Goal: Task Accomplishment & Management: Manage account settings

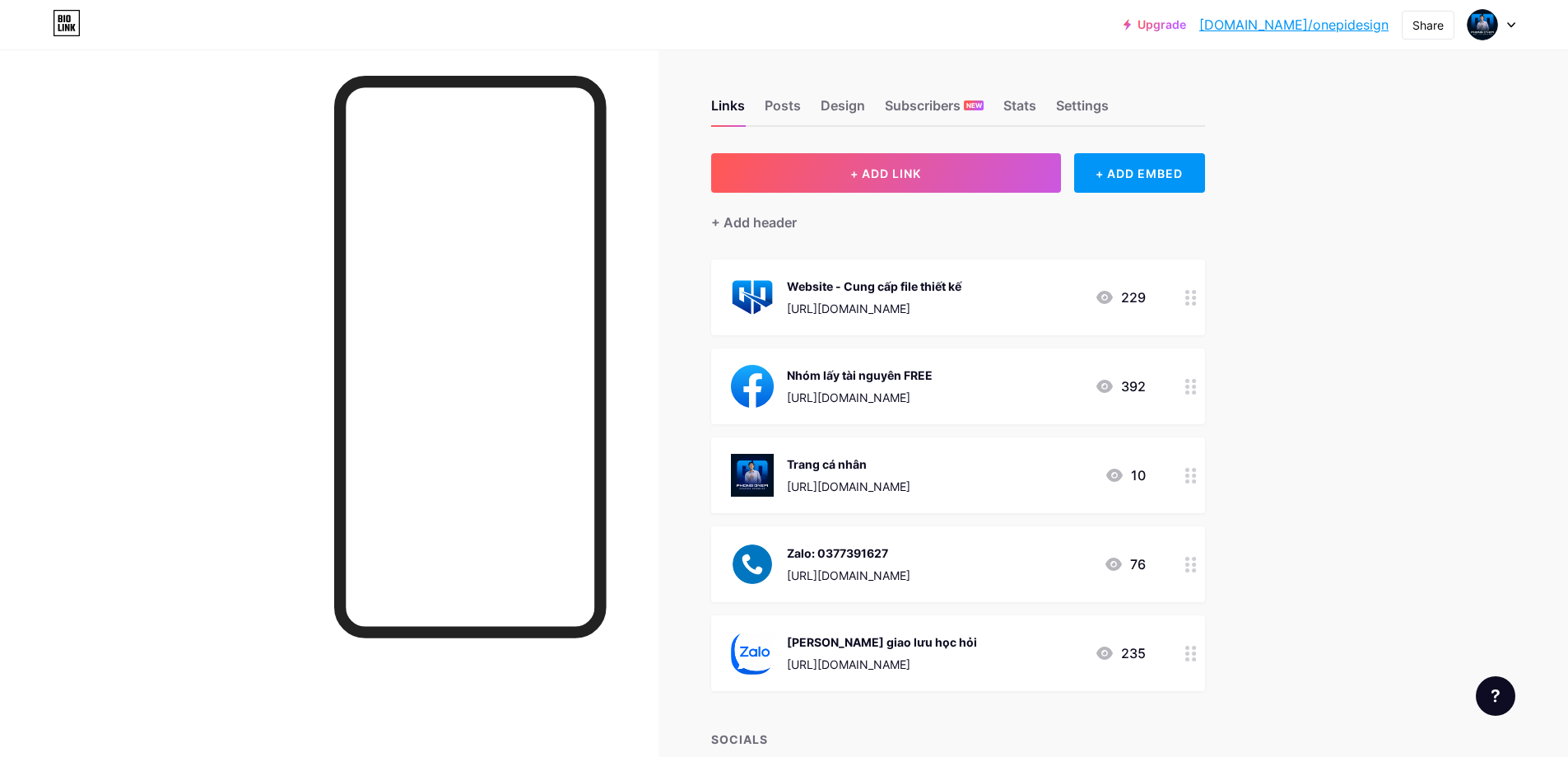
click at [1196, 654] on circle at bounding box center [1194, 653] width 4 height 4
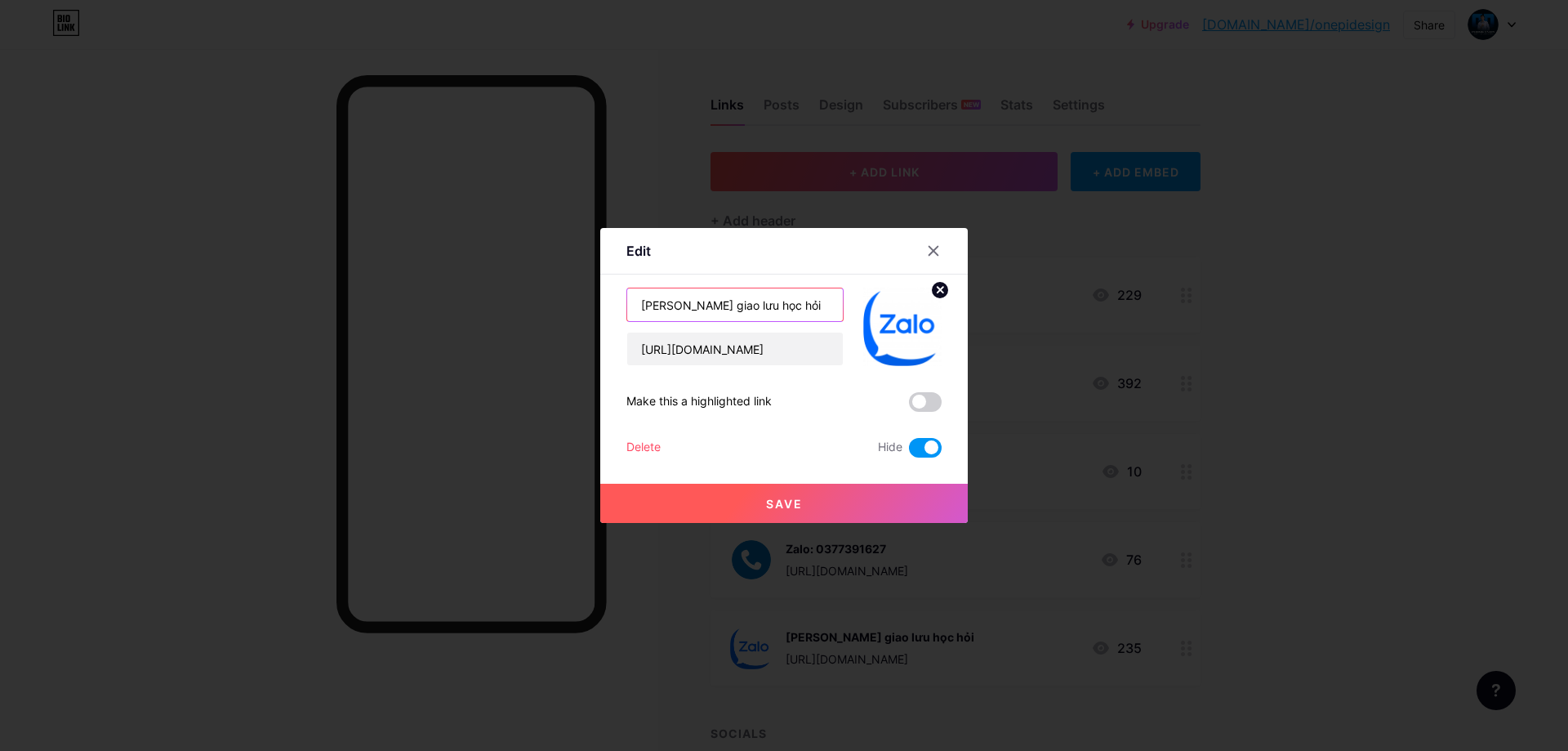
click at [804, 302] on input "[PERSON_NAME] giao lưu học hỏi" at bounding box center [734, 305] width 216 height 33
drag, startPoint x: 798, startPoint y: 307, endPoint x: 551, endPoint y: 312, distance: 247.1
click at [551, 312] on div "Edit Content YouTube Play YouTube video without leaving your page. ADD Vimeo Pl…" at bounding box center [784, 376] width 1568 height 751
click at [814, 306] on input "[PERSON_NAME] giao lưu học hỏi" at bounding box center [734, 305] width 216 height 33
drag, startPoint x: 669, startPoint y: 304, endPoint x: 834, endPoint y: 306, distance: 165.0
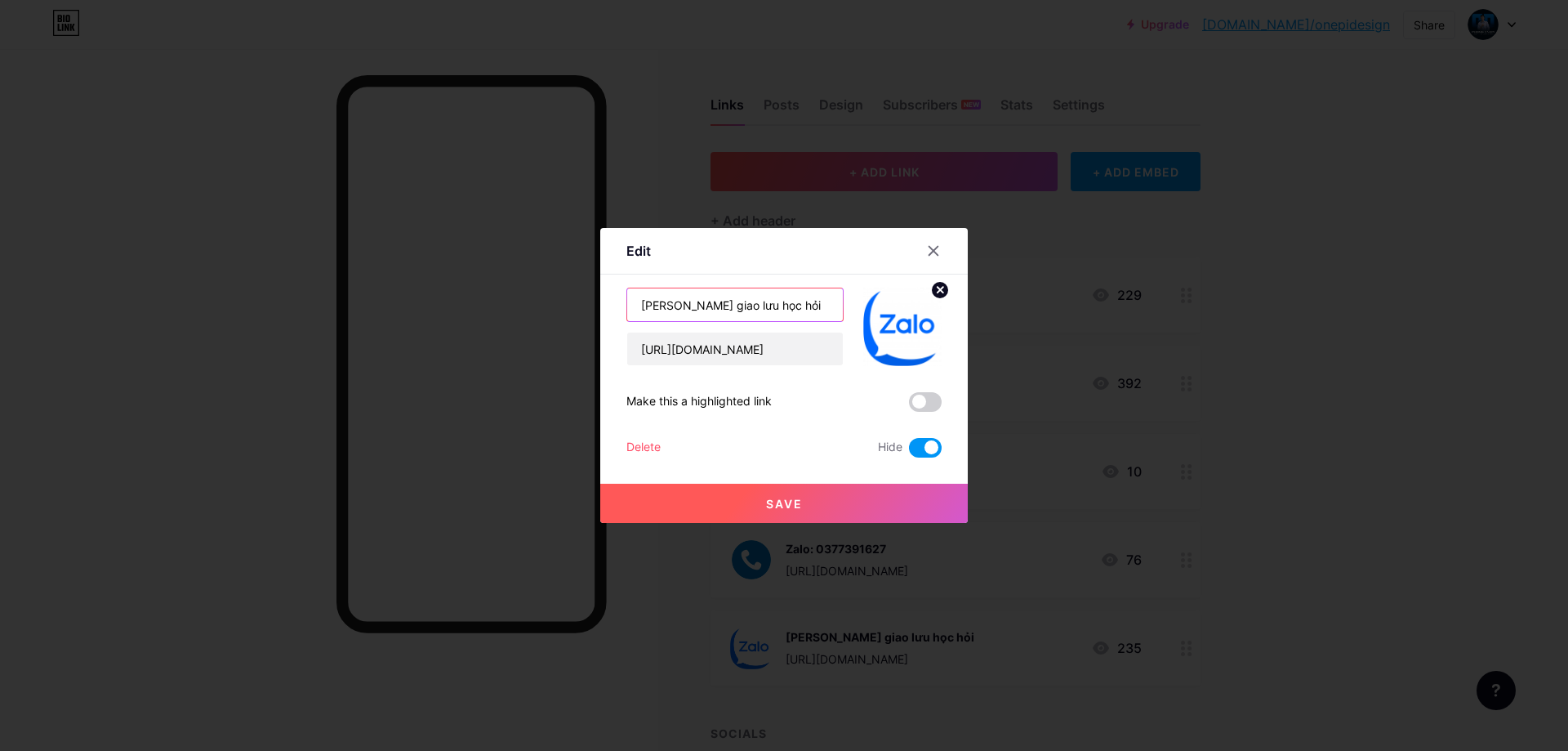
click at [834, 306] on input "[PERSON_NAME] giao lưu học hỏi" at bounding box center [734, 305] width 216 height 33
type input "Nhóm giao lưu Designer mới nhú"
click at [850, 390] on div "Nhóm giao lưu Designer mới nhú [URL][DOMAIN_NAME] Make this a highlighted link …" at bounding box center [784, 372] width 316 height 170
click at [797, 504] on button "Save" at bounding box center [784, 503] width 367 height 39
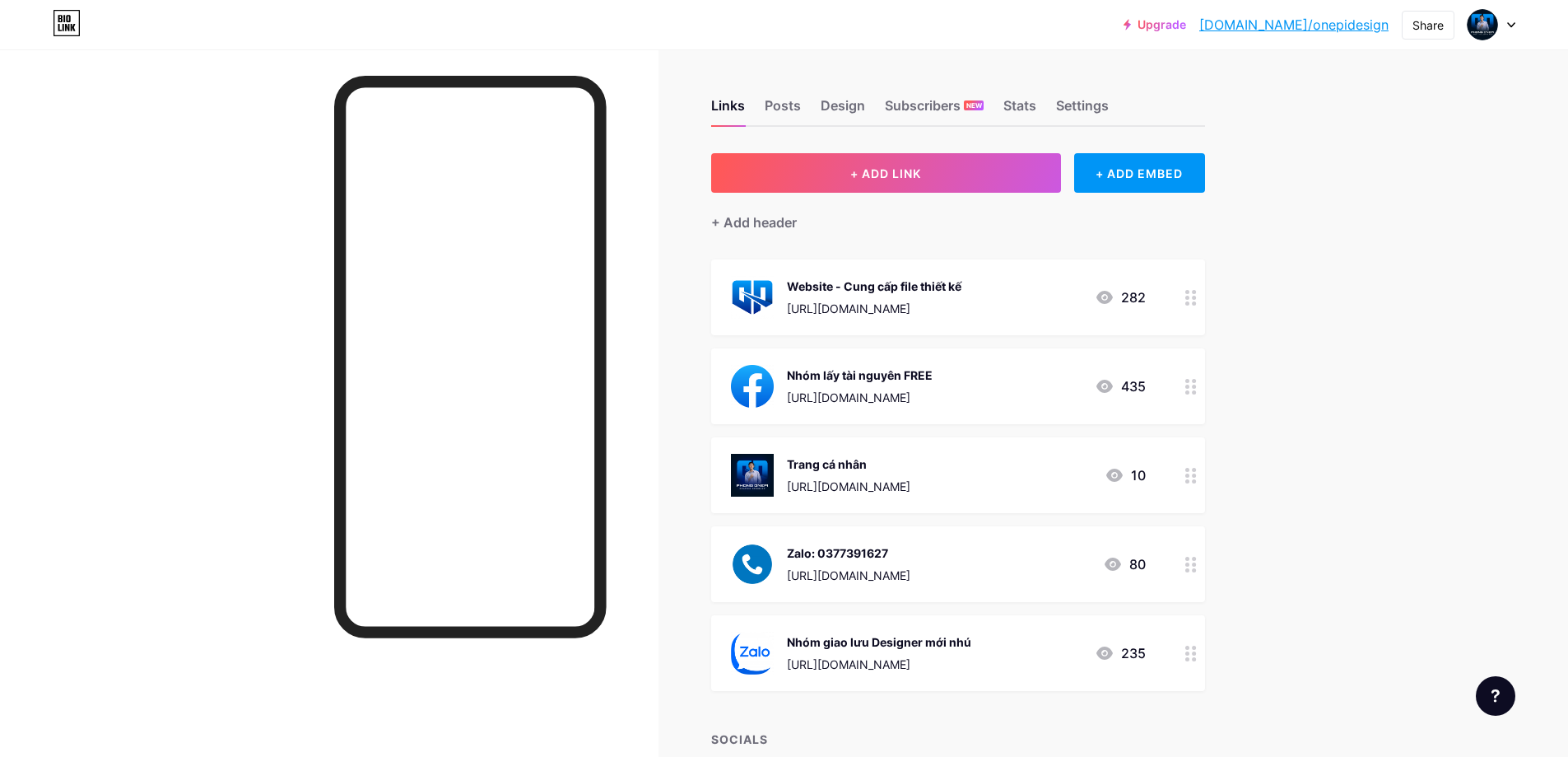
click at [1197, 655] on icon at bounding box center [1191, 653] width 12 height 16
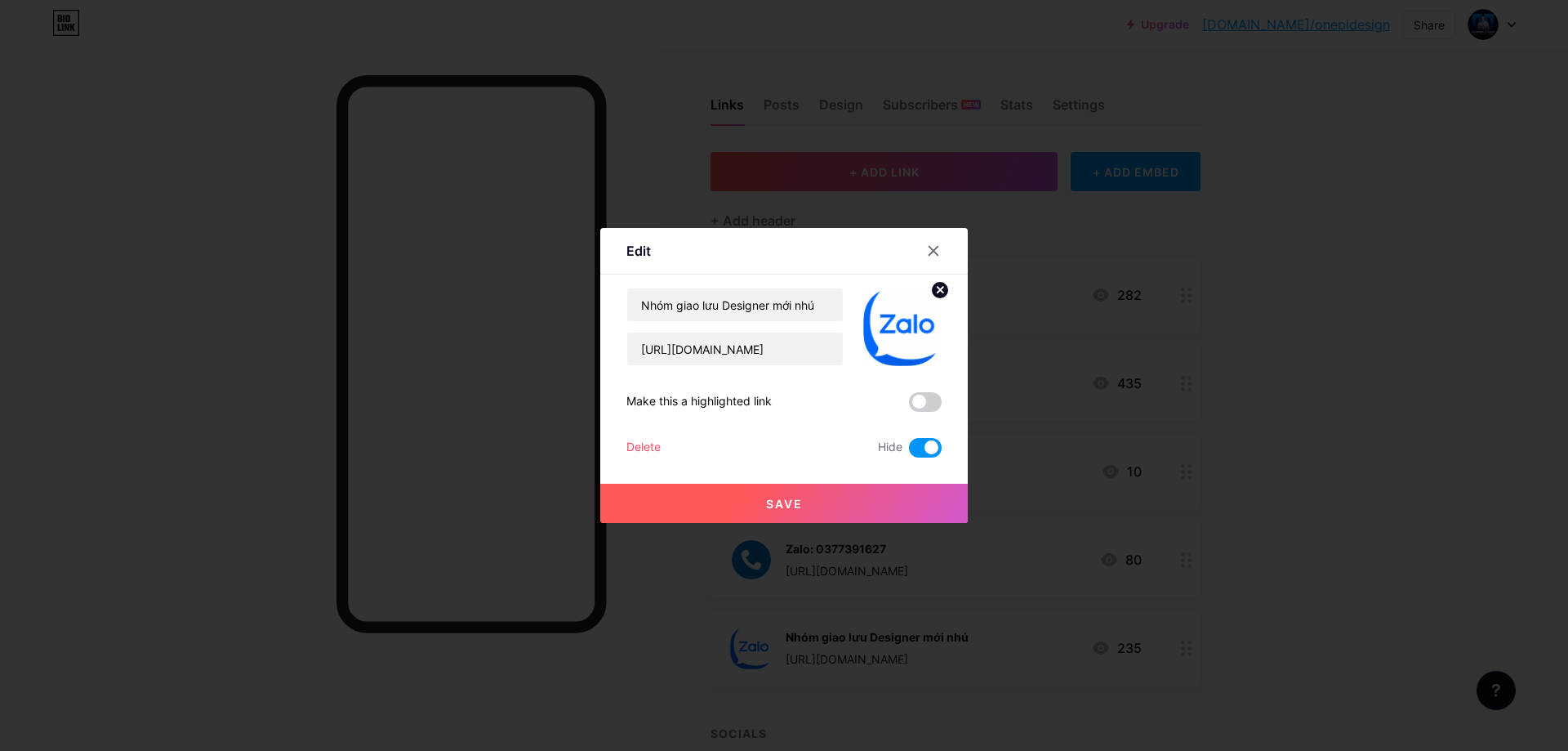
click at [915, 455] on span at bounding box center [925, 448] width 33 height 20
click at [909, 452] on input "checkbox" at bounding box center [909, 452] width 0 height 0
click at [812, 502] on button "Save" at bounding box center [784, 503] width 367 height 39
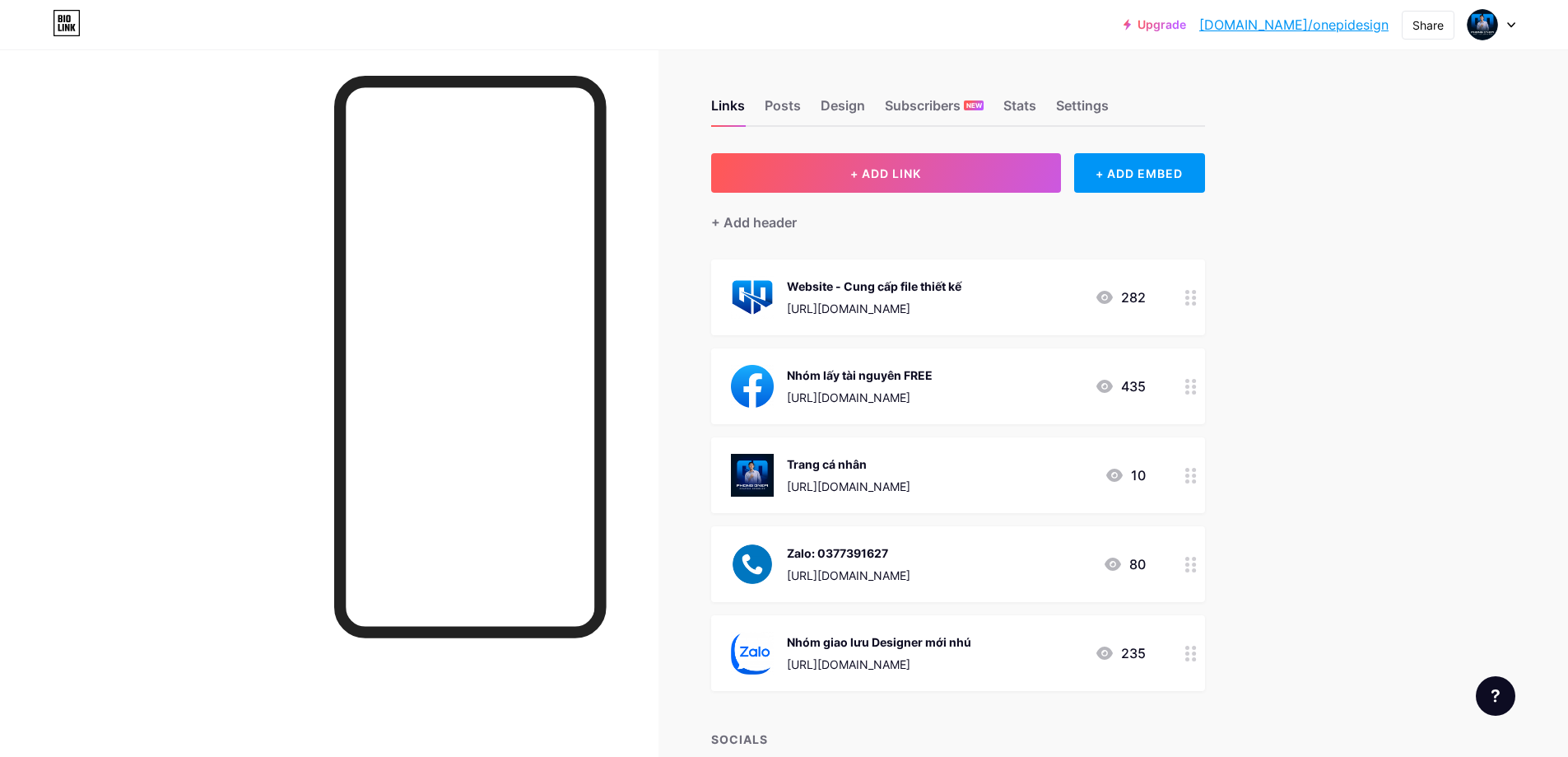
drag, startPoint x: 970, startPoint y: 634, endPoint x: 970, endPoint y: 644, distance: 10.0
click at [970, 644] on div "Nhóm giao lưu Designer mới nhú" at bounding box center [878, 641] width 184 height 17
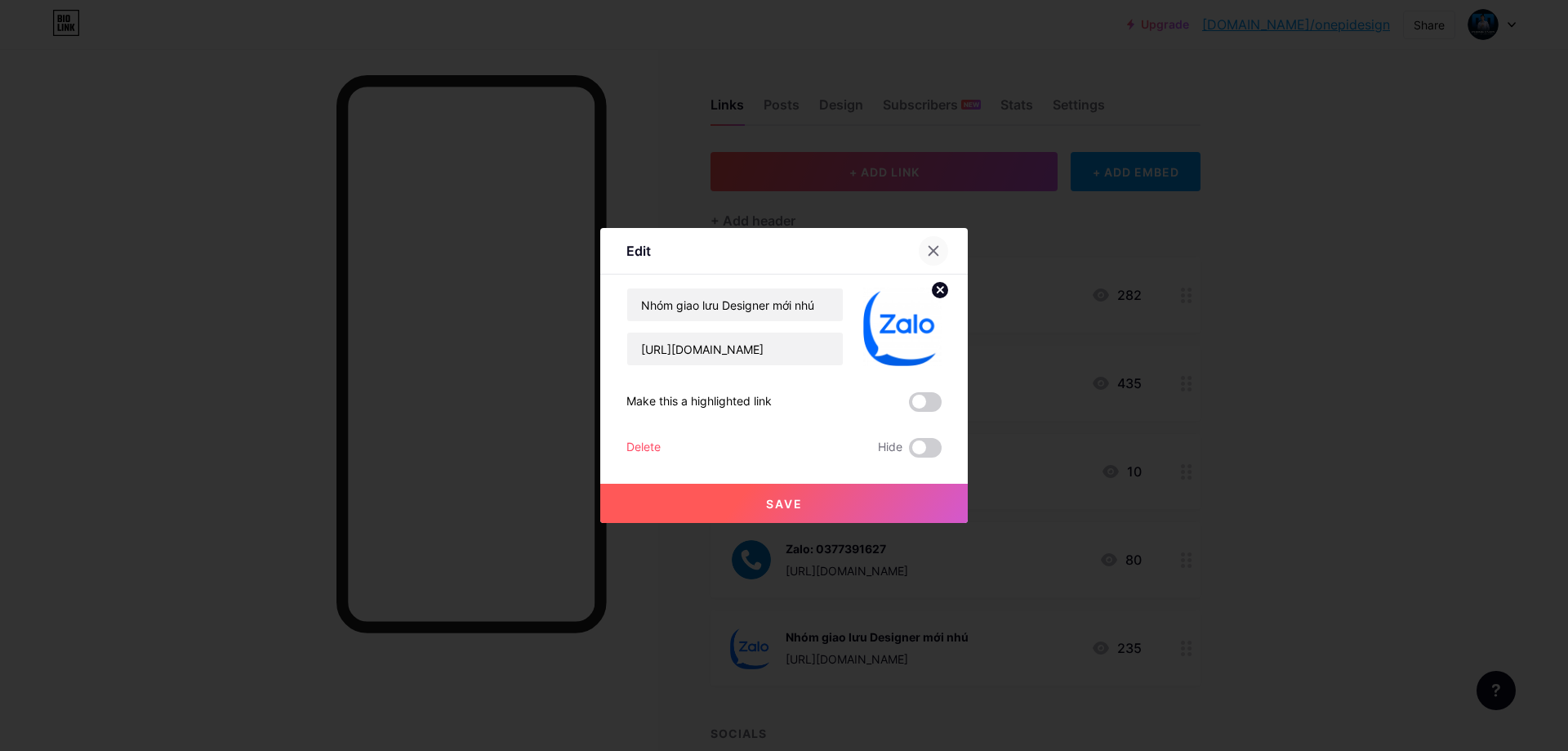
click at [930, 246] on icon at bounding box center [934, 251] width 13 height 13
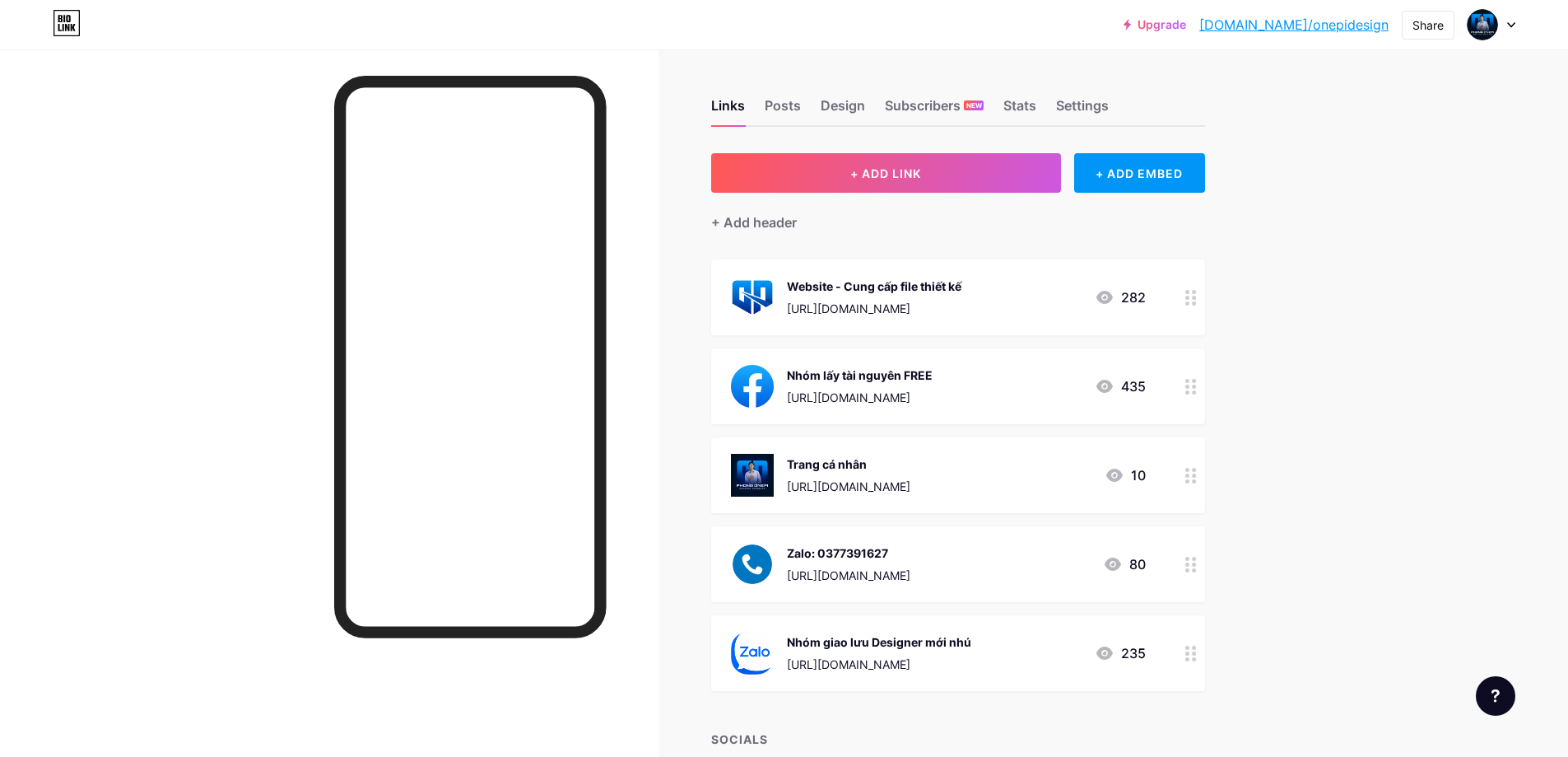
click at [1287, 533] on div "Upgrade [DOMAIN_NAME]/onepid... [DOMAIN_NAME]/onepidesign Share Switch accounts…" at bounding box center [784, 515] width 1568 height 1031
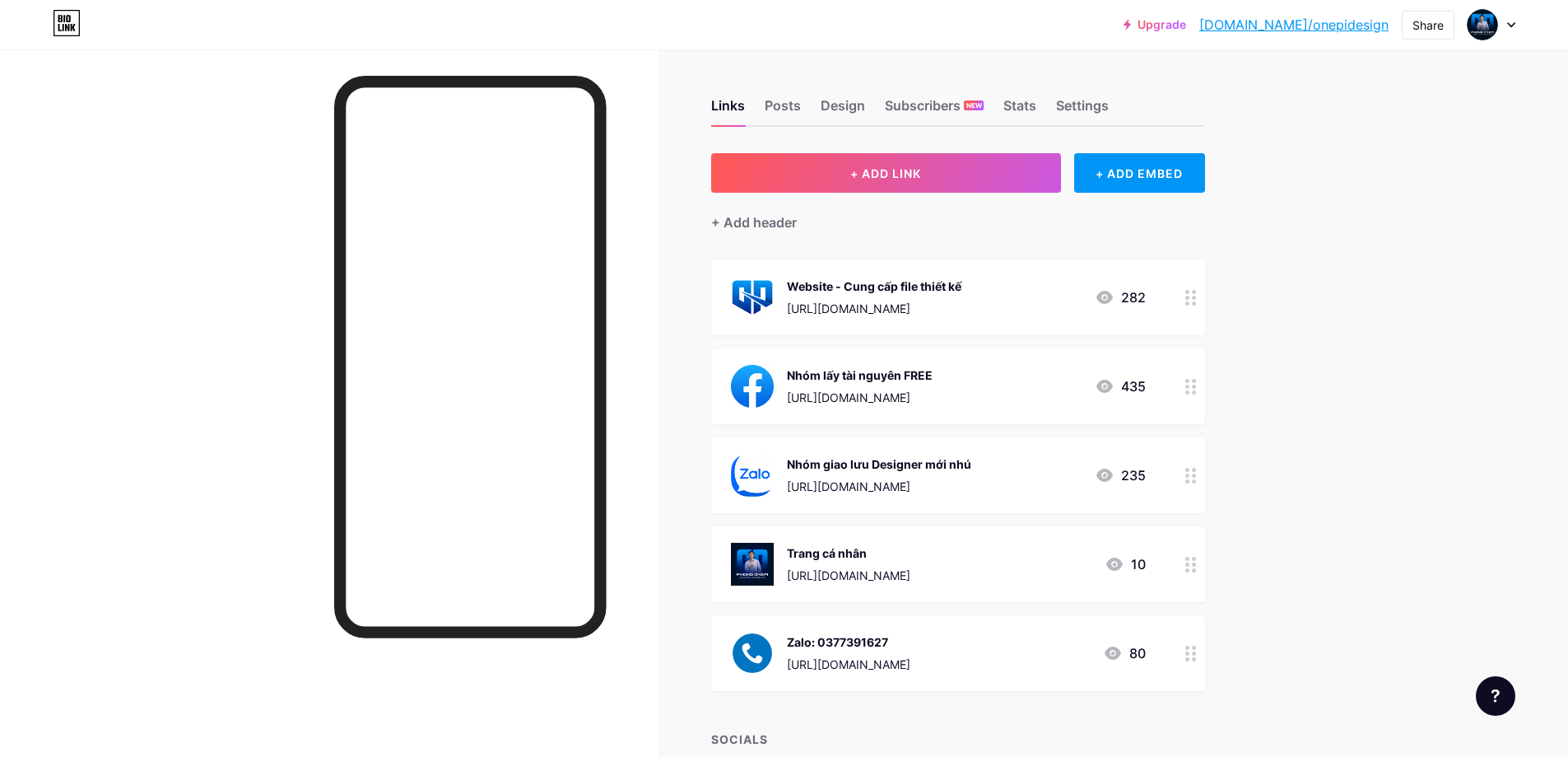
click at [1346, 476] on div "Upgrade [DOMAIN_NAME]/onepid... [DOMAIN_NAME]/onepidesign Share Switch accounts…" at bounding box center [784, 515] width 1568 height 1031
click at [1371, 421] on div "Upgrade [DOMAIN_NAME]/onepid... [DOMAIN_NAME]/onepidesign Share Switch accounts…" at bounding box center [784, 515] width 1568 height 1031
click at [1451, 317] on div "Upgrade [DOMAIN_NAME]/onepid... [DOMAIN_NAME]/onepidesign Share Switch accounts…" at bounding box center [784, 515] width 1568 height 1031
